Goal: Find specific page/section: Find specific page/section

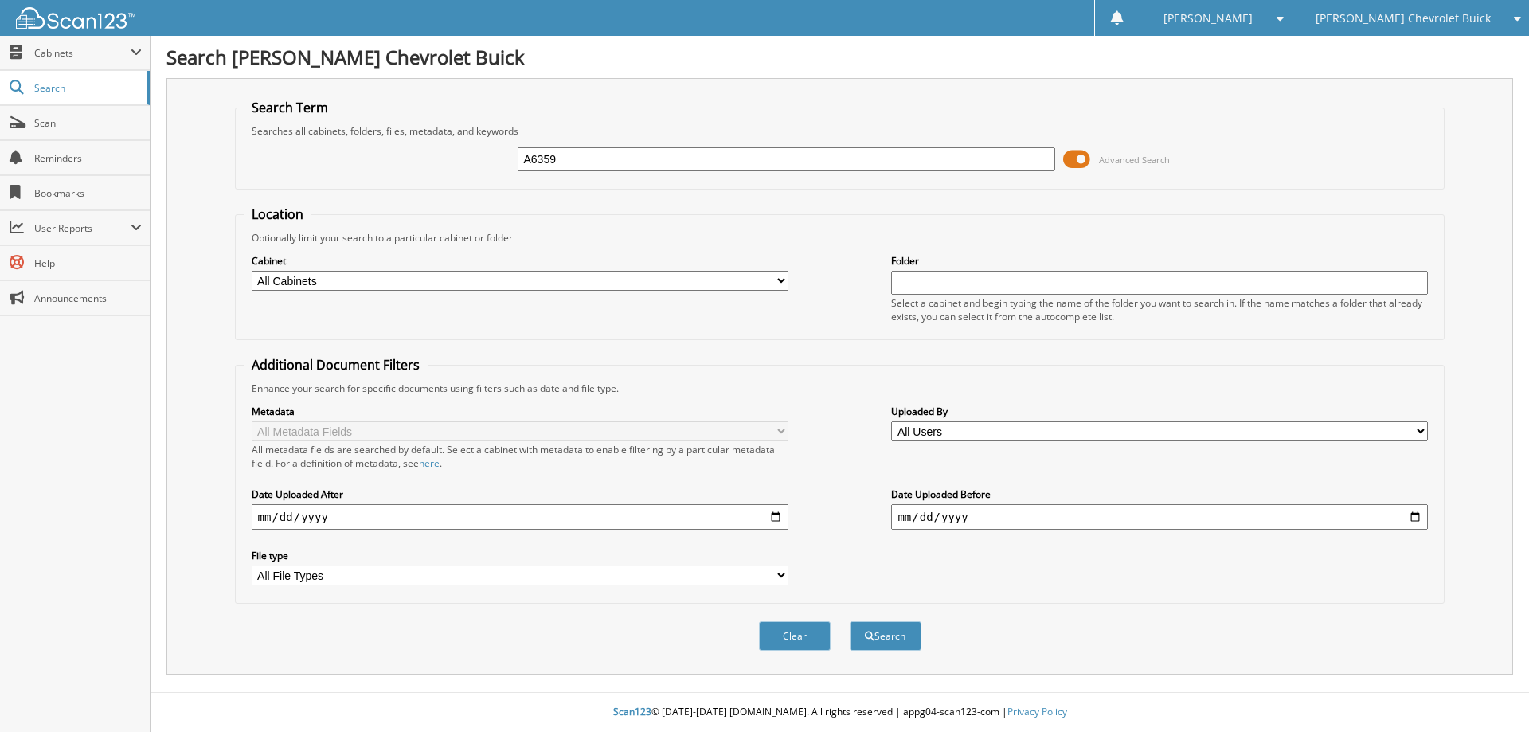
type input "A6359"
click at [850, 621] on button "Search" at bounding box center [886, 635] width 72 height 29
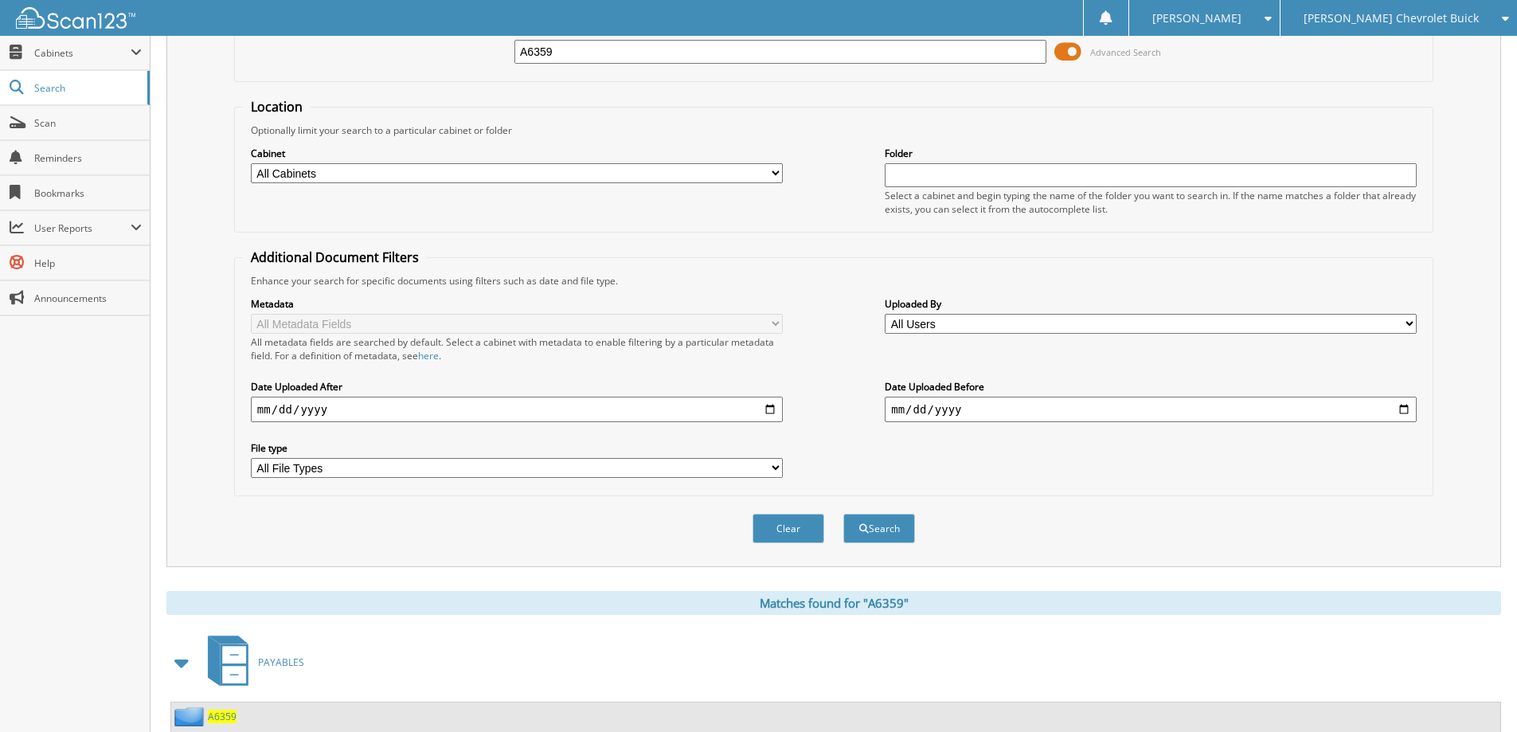
scroll to position [319, 0]
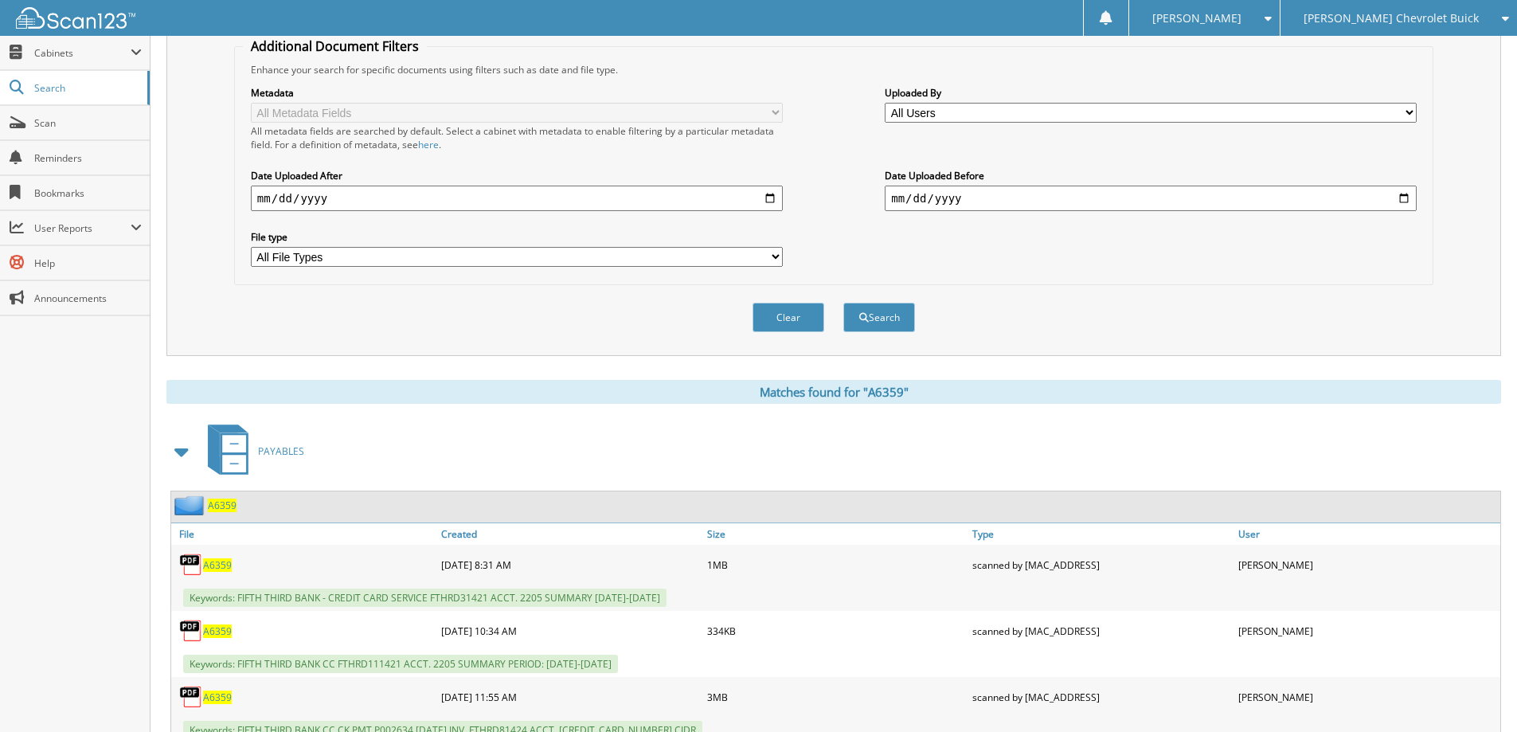
click at [220, 502] on span "A6359" at bounding box center [222, 506] width 29 height 14
